Goal: Find specific page/section: Find specific page/section

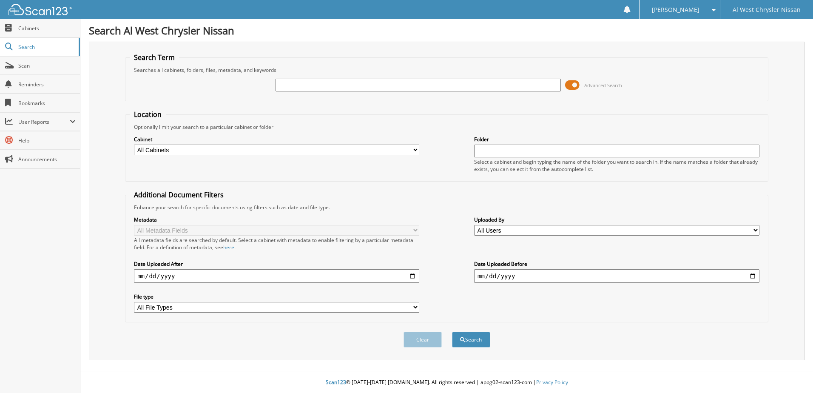
click at [364, 85] on input "text" at bounding box center [418, 85] width 285 height 13
click at [313, 88] on input "text" at bounding box center [418, 85] width 285 height 13
type input "14383"
click at [572, 86] on span at bounding box center [572, 85] width 14 height 13
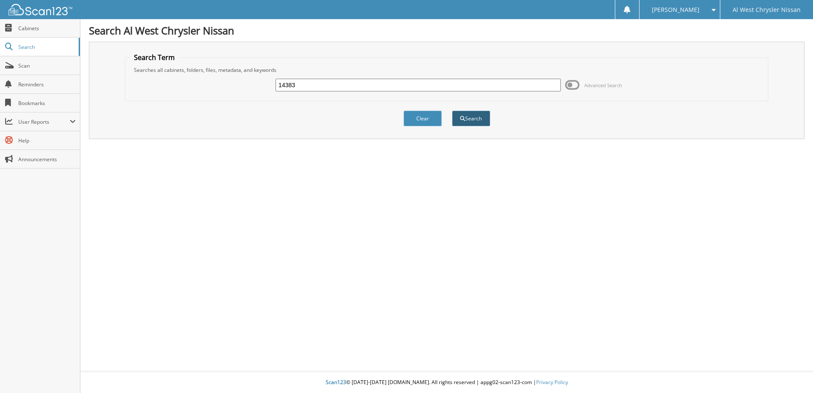
click at [469, 122] on button "Search" at bounding box center [471, 119] width 38 height 16
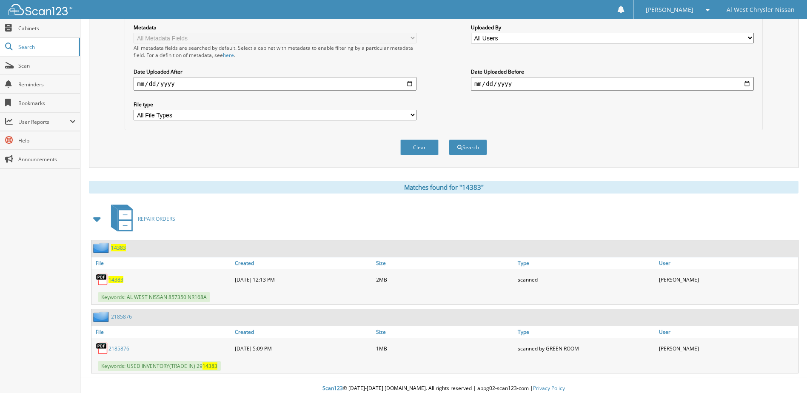
scroll to position [199, 0]
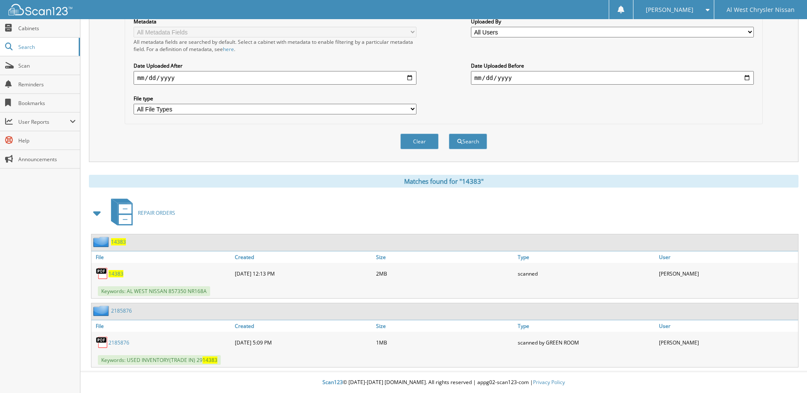
click at [121, 273] on span "14383" at bounding box center [115, 273] width 15 height 7
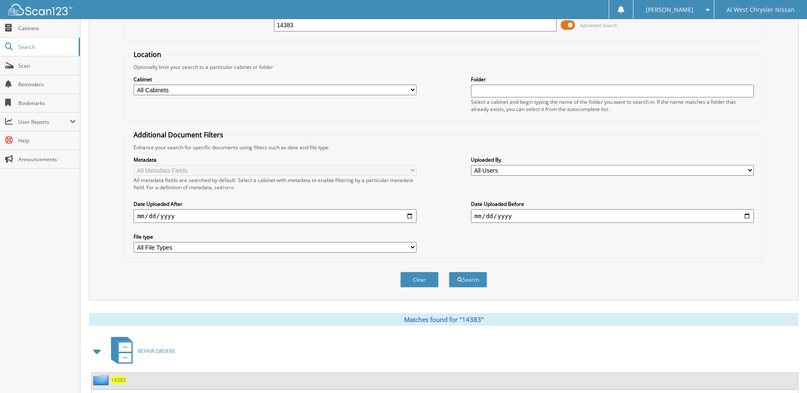
scroll to position [0, 0]
